Goal: Task Accomplishment & Management: Manage account settings

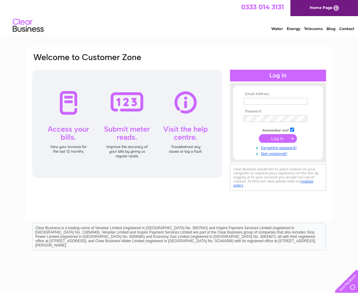
type input "propertymanagement@westlothian.gov.uk"
click at [280, 138] on input "submit" at bounding box center [278, 138] width 38 height 9
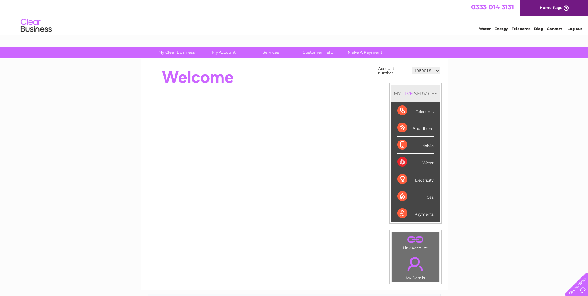
click at [436, 67] on select "1089019 30284456" at bounding box center [426, 70] width 28 height 7
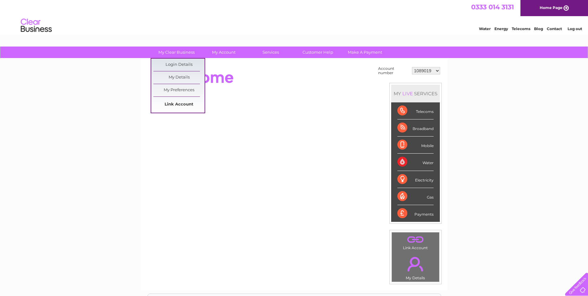
click at [183, 103] on link "Link Account" at bounding box center [178, 104] width 51 height 12
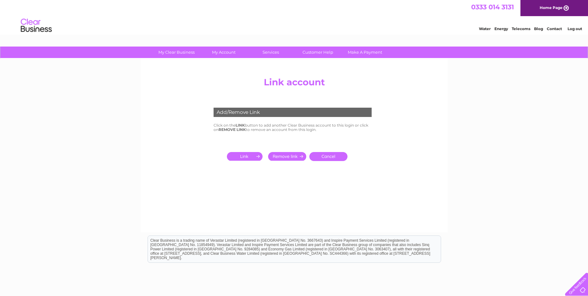
click at [254, 157] on input "submit" at bounding box center [246, 156] width 38 height 9
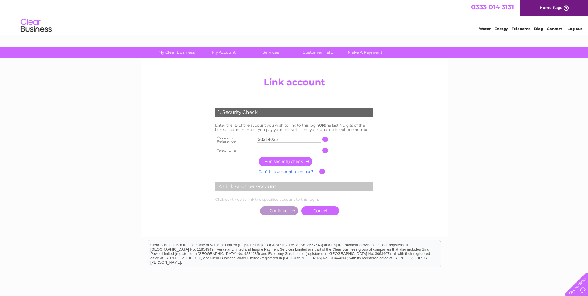
type input "30314036"
click at [325, 137] on input "button" at bounding box center [326, 139] width 6 height 6
click at [325, 139] on input "button" at bounding box center [326, 139] width 6 height 6
click at [259, 136] on input "30314036" at bounding box center [289, 139] width 64 height 7
click at [278, 149] on input "text" at bounding box center [289, 150] width 64 height 7
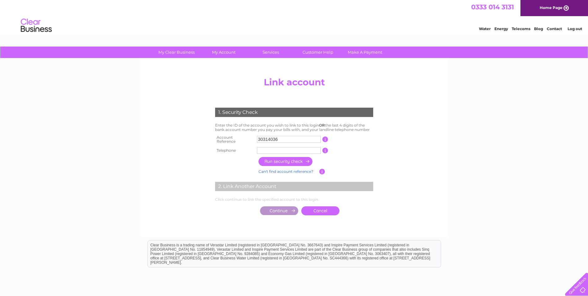
type input "07798572366"
click at [285, 160] on input "button" at bounding box center [286, 161] width 55 height 9
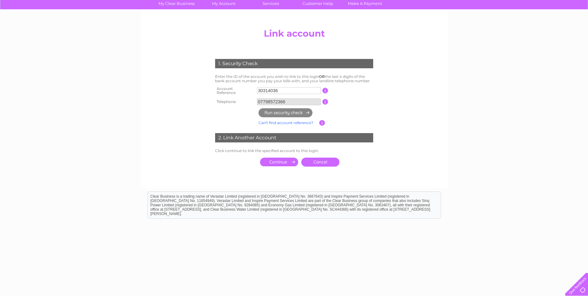
scroll to position [49, 0]
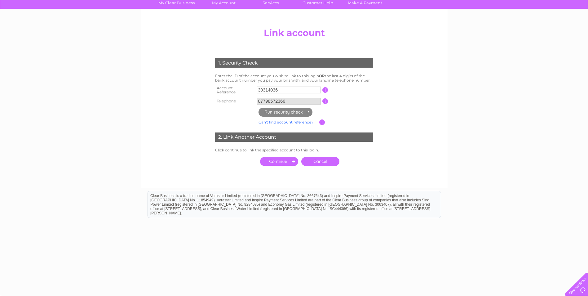
click at [276, 158] on input "submit" at bounding box center [279, 161] width 38 height 9
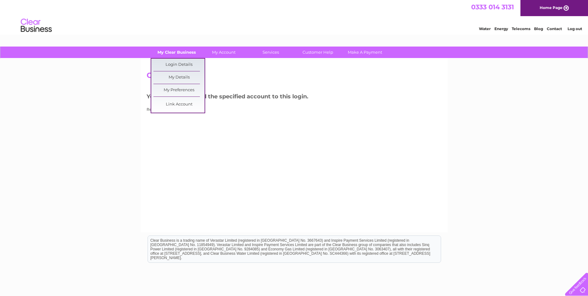
click at [168, 49] on link "My Clear Business" at bounding box center [176, 52] width 51 height 11
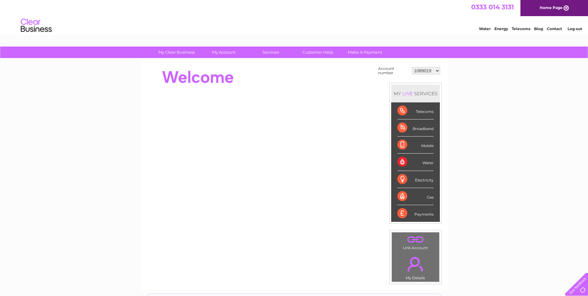
click at [433, 72] on select "1089019 30284456 30314036" at bounding box center [426, 70] width 28 height 7
select select "30314036"
click at [412, 67] on select "1089019 30284456 30314036" at bounding box center [426, 70] width 28 height 7
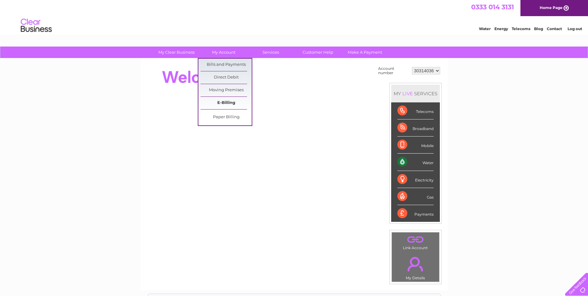
click at [225, 102] on link "E-Billing" at bounding box center [226, 103] width 51 height 12
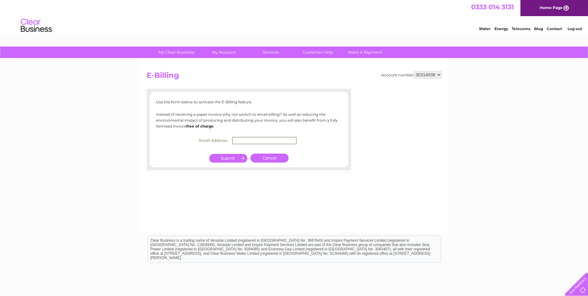
click at [260, 141] on input "text" at bounding box center [264, 140] width 65 height 7
type input "niamh.walker@westlothian.gov.uk"
click at [238, 159] on input "submit" at bounding box center [228, 157] width 38 height 9
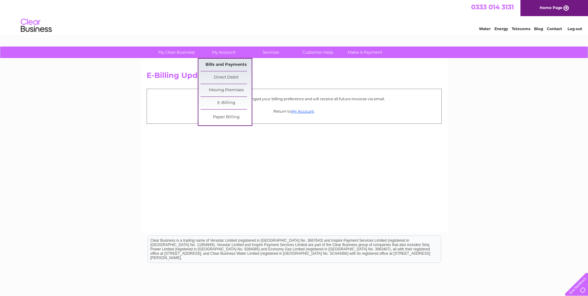
click at [229, 62] on link "Bills and Payments" at bounding box center [226, 65] width 51 height 12
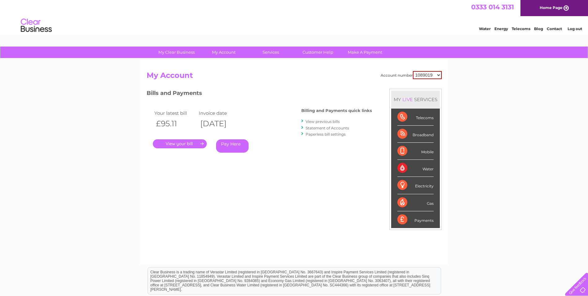
click at [324, 122] on link "View previous bills" at bounding box center [323, 121] width 34 height 5
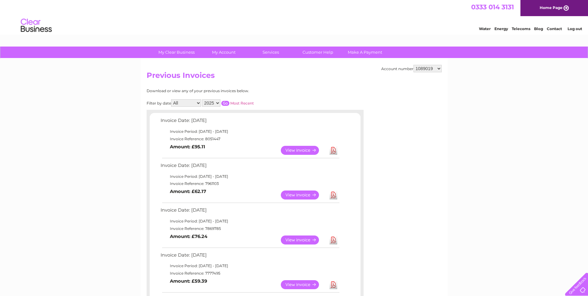
click at [292, 149] on link "View" at bounding box center [304, 150] width 46 height 9
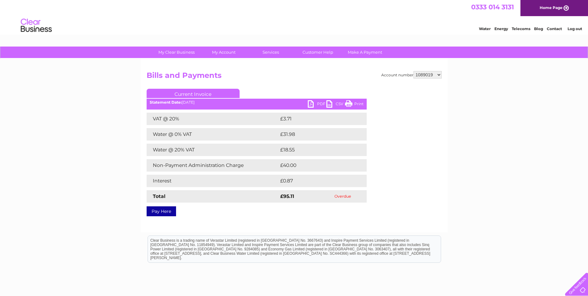
click at [317, 105] on link "PDF" at bounding box center [317, 104] width 19 height 9
click at [9, 2] on div "0333 014 3131 Home Page" at bounding box center [294, 8] width 588 height 16
drag, startPoint x: 434, startPoint y: 73, endPoint x: 438, endPoint y: 74, distance: 3.5
click at [437, 73] on select "1089019 30284456 30314036" at bounding box center [428, 74] width 28 height 7
select select "30314036"
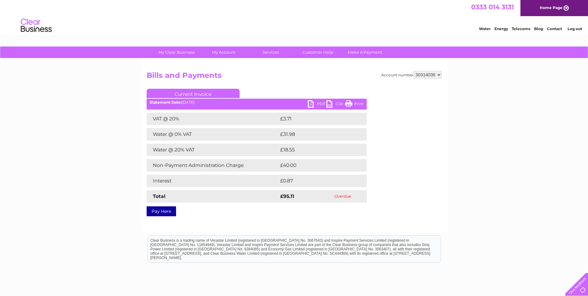
click at [414, 71] on select "1089019 30284456 30314036" at bounding box center [428, 74] width 28 height 7
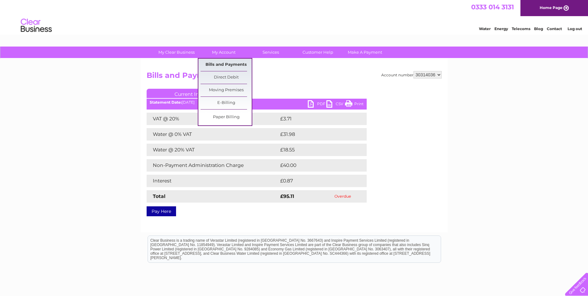
click at [225, 63] on link "Bills and Payments" at bounding box center [226, 65] width 51 height 12
click at [229, 62] on link "Bills and Payments" at bounding box center [226, 65] width 51 height 12
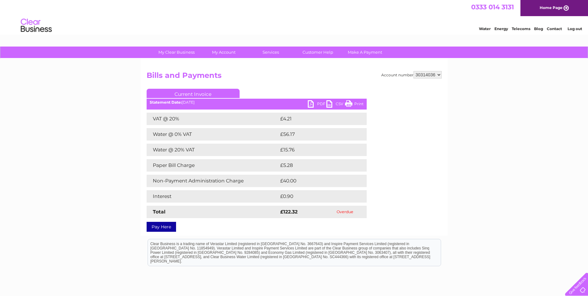
click at [318, 100] on link "PDF" at bounding box center [317, 104] width 19 height 9
